Goal: Task Accomplishment & Management: Use online tool/utility

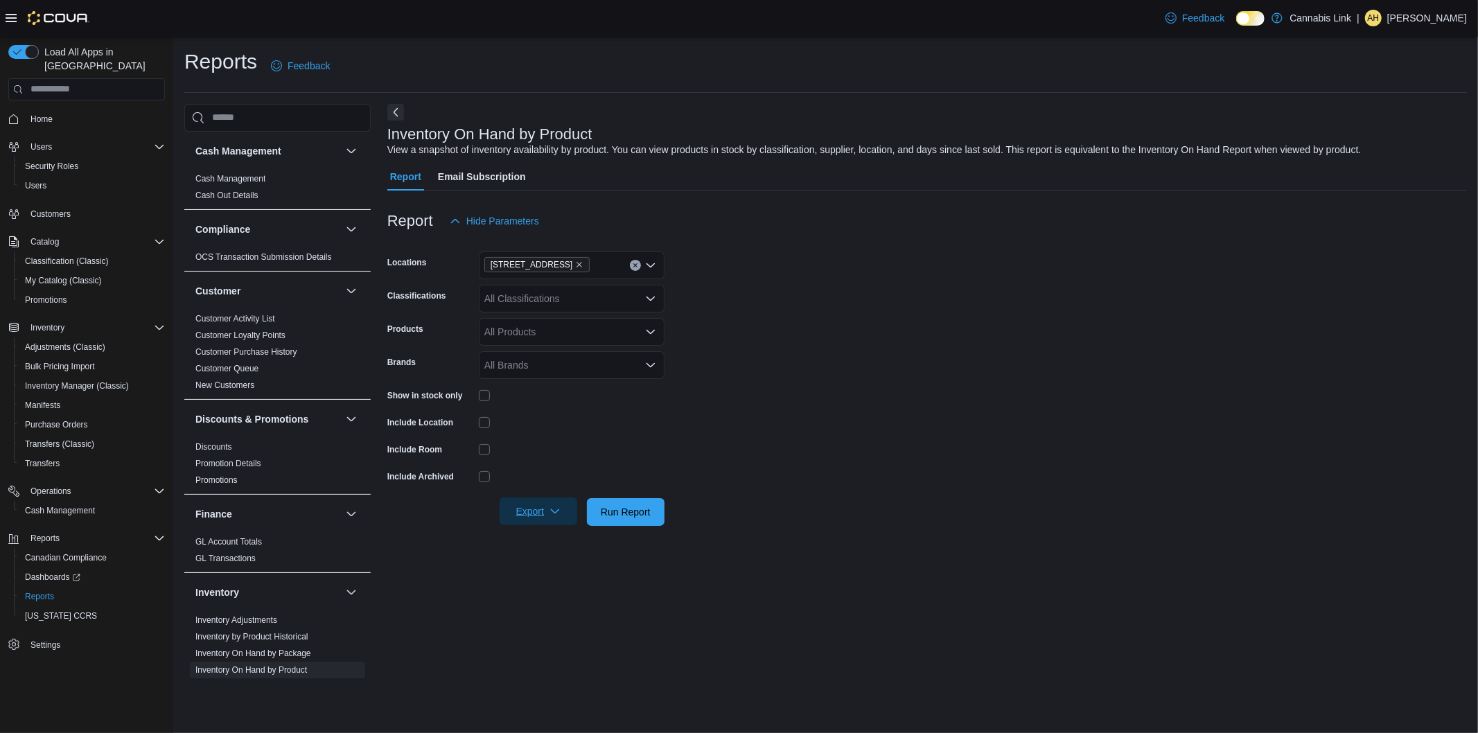
click at [545, 509] on span "Export" at bounding box center [538, 511] width 61 height 28
click at [561, 534] on span "Export to Excel" at bounding box center [540, 539] width 62 height 11
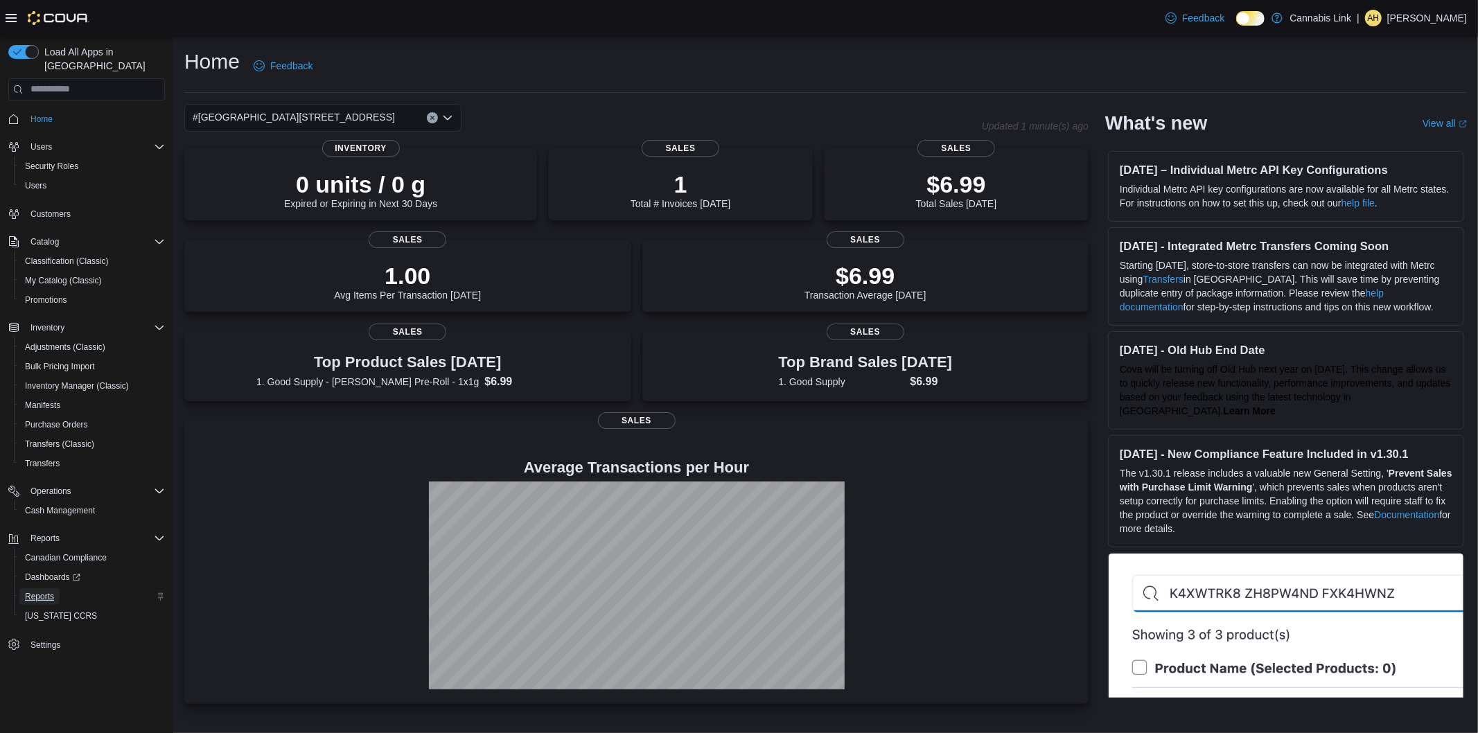
click at [29, 591] on span "Reports" at bounding box center [39, 596] width 29 height 11
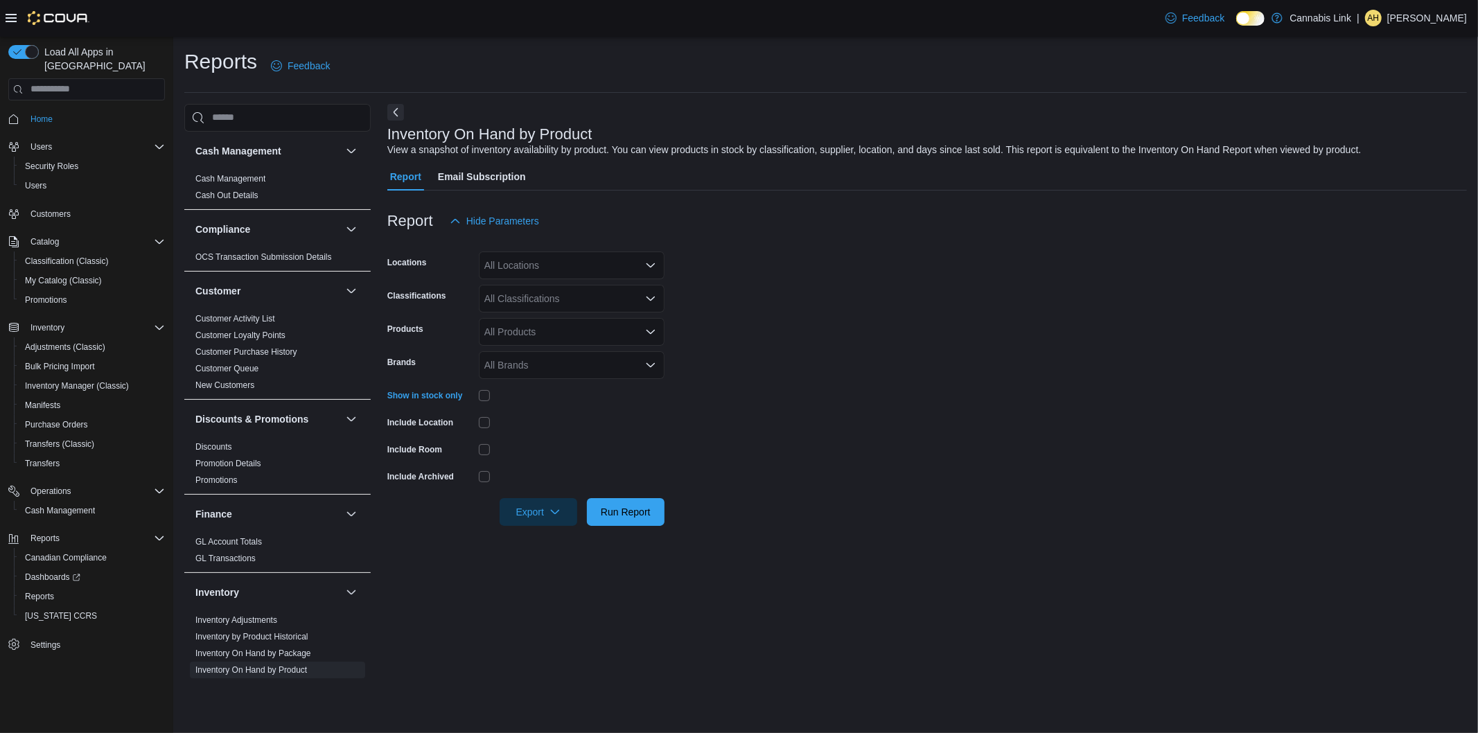
click at [549, 271] on div "All Locations" at bounding box center [572, 265] width 186 height 28
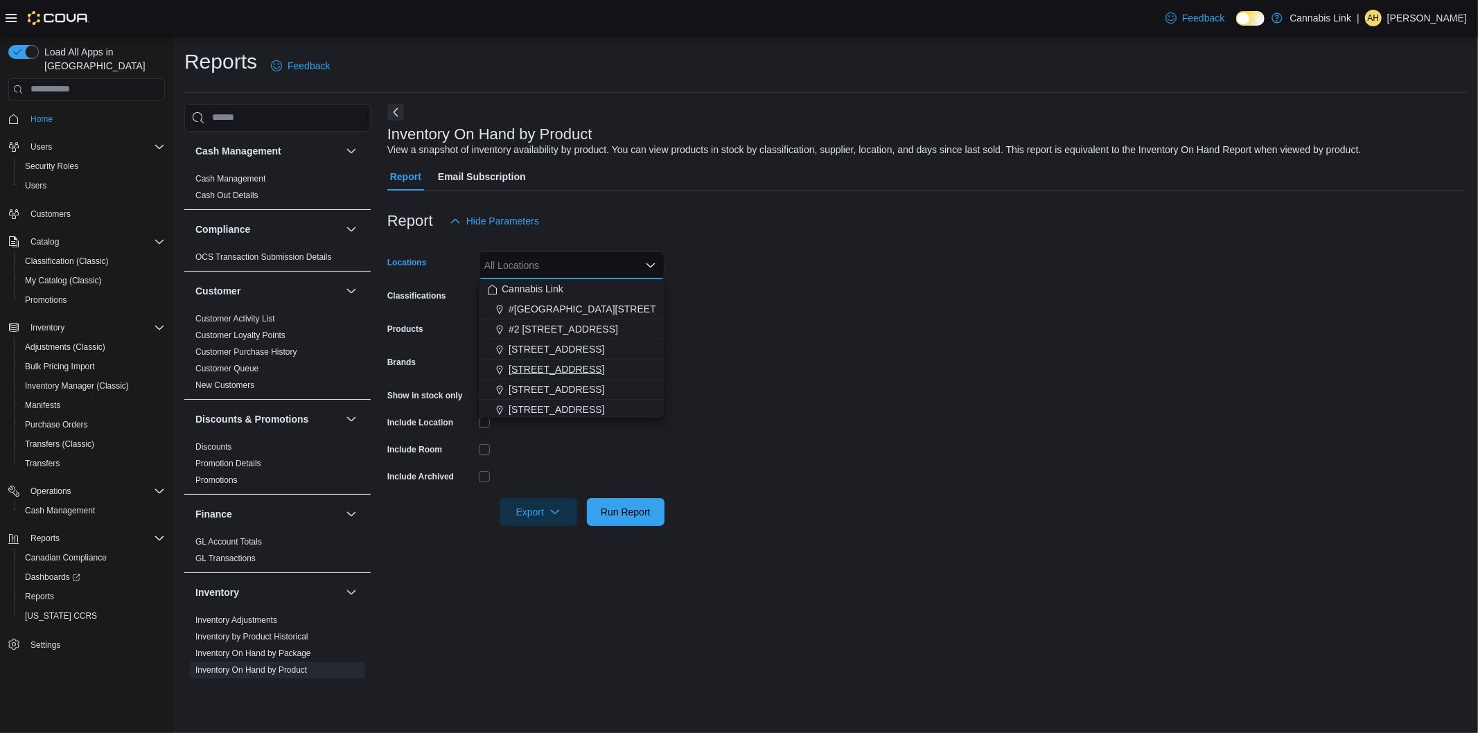
click at [555, 363] on span "1295 Highbury Ave N" at bounding box center [556, 369] width 96 height 14
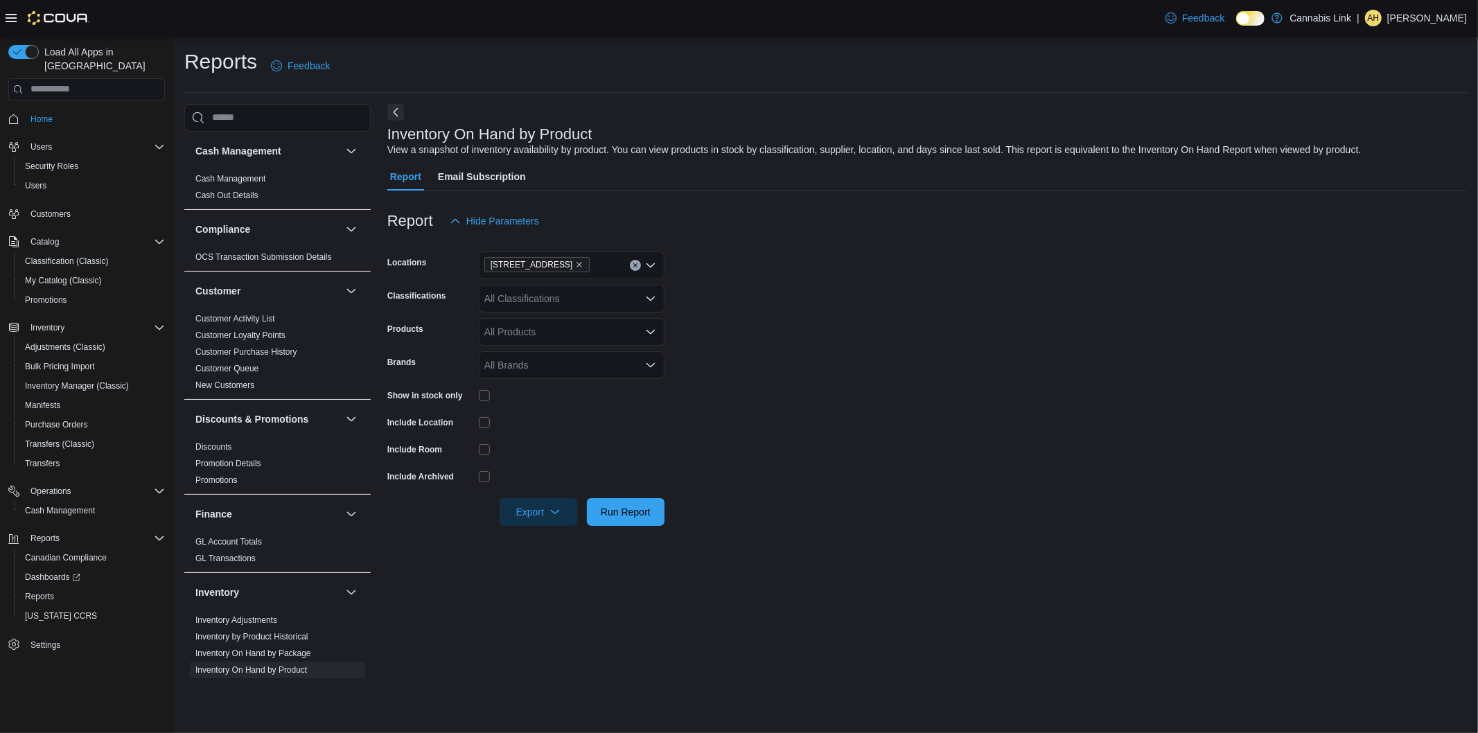
drag, startPoint x: 736, startPoint y: 389, endPoint x: 549, endPoint y: 562, distance: 254.9
click at [731, 400] on form "Locations 1295 Highbury Ave N Classifications All Classifications Products All …" at bounding box center [926, 380] width 1079 height 291
click at [538, 524] on span "Export" at bounding box center [538, 511] width 61 height 28
click at [541, 540] on span "Export to Excel" at bounding box center [540, 539] width 62 height 11
